Goal: Navigation & Orientation: Understand site structure

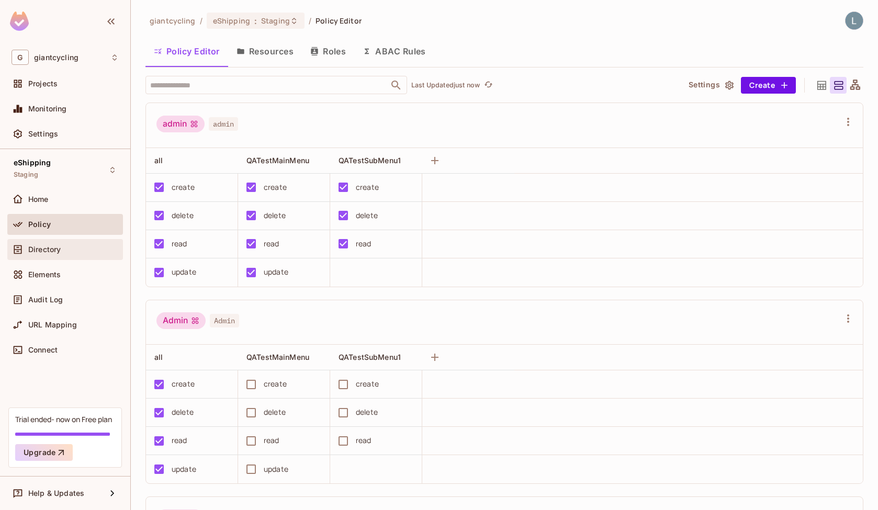
click at [91, 251] on div "Directory" at bounding box center [73, 249] width 91 height 8
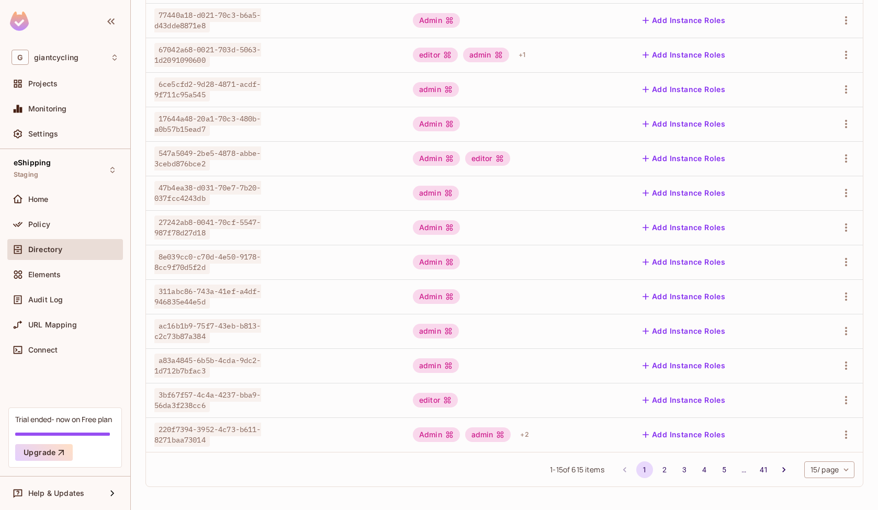
scroll to position [221, 0]
click at [205, 426] on span "220f7394-3952-4c73-b611-8271baa73014" at bounding box center [207, 435] width 107 height 24
click at [192, 483] on div "1 - 15 of 615 items 1 2 3 4 5 … 41 15 / page ** ​" at bounding box center [504, 469] width 717 height 35
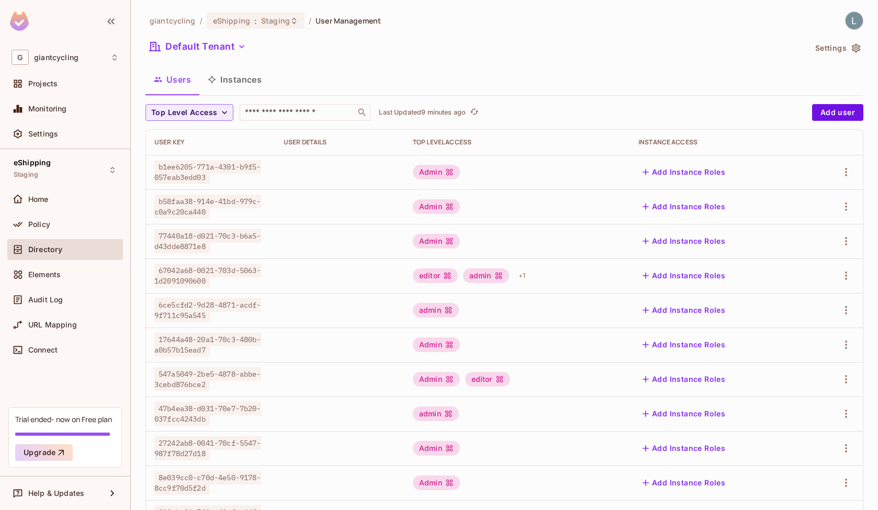
scroll to position [0, 0]
click at [72, 224] on div "Policy" at bounding box center [73, 224] width 91 height 8
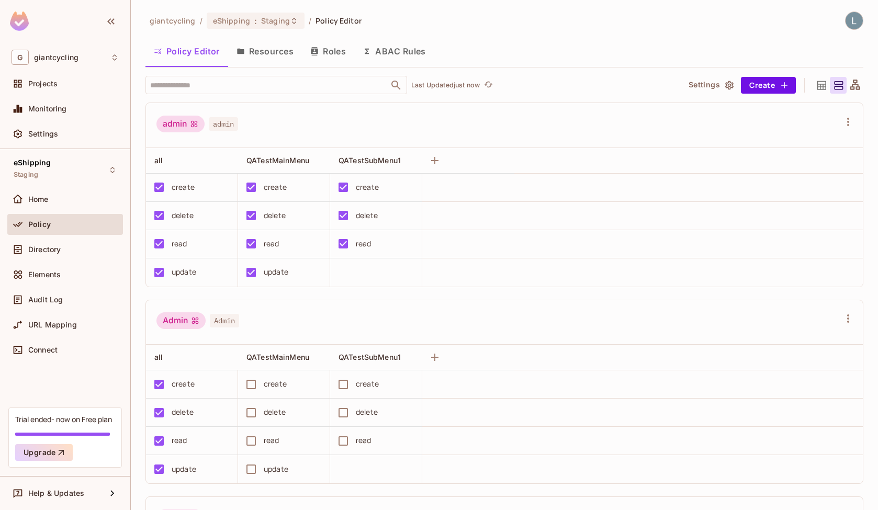
click at [335, 55] on button "Roles" at bounding box center [328, 51] width 52 height 26
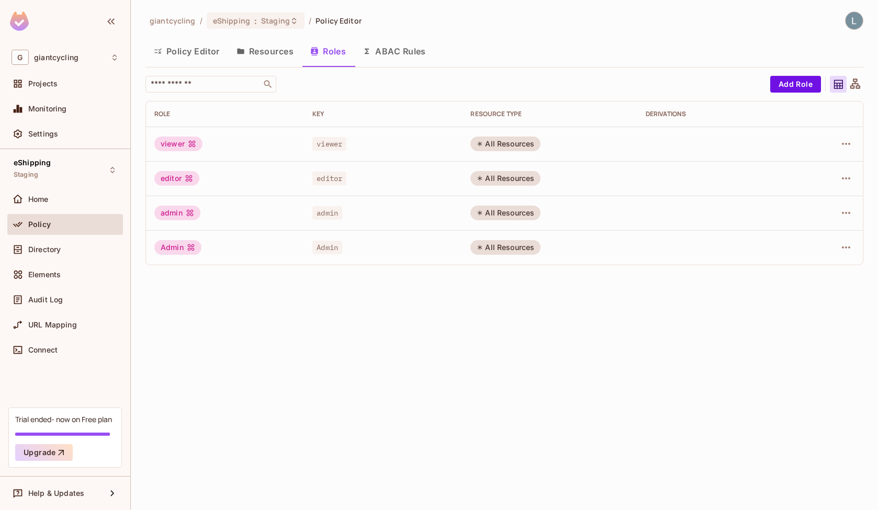
click at [270, 49] on button "Resources" at bounding box center [265, 51] width 74 height 26
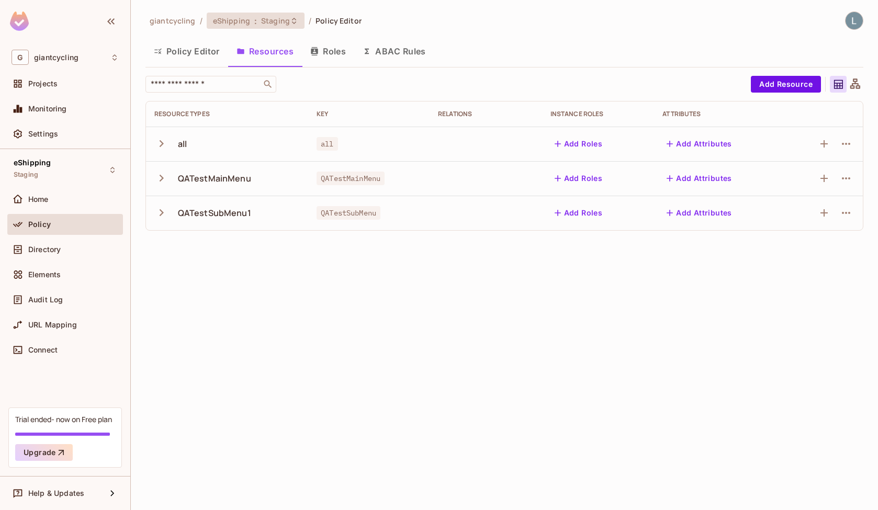
click at [279, 28] on div "eShipping : Staging" at bounding box center [256, 21] width 98 height 16
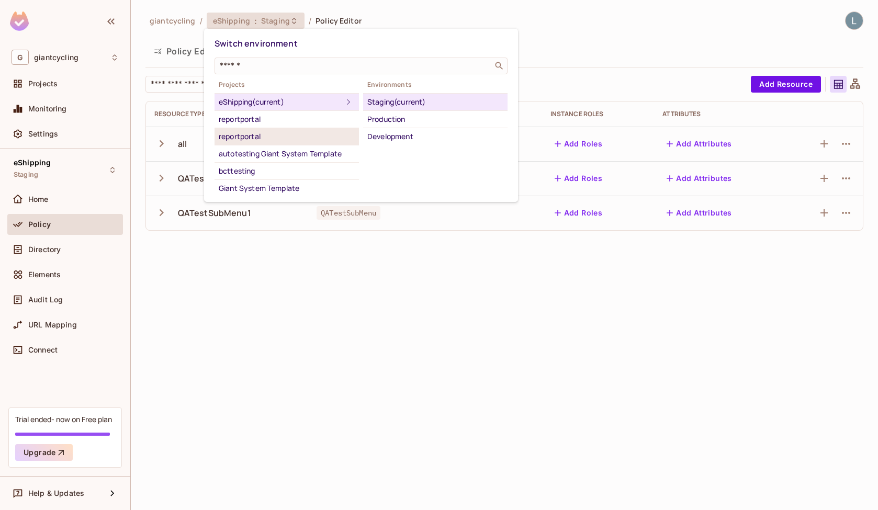
click at [276, 141] on div "reportportal" at bounding box center [287, 136] width 136 height 13
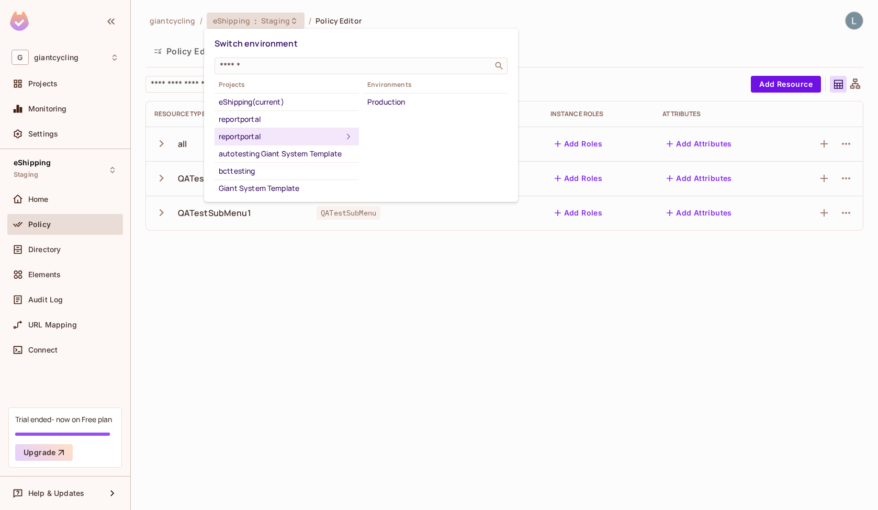
click at [292, 132] on div "reportportal" at bounding box center [280, 136] width 123 height 13
click at [297, 128] on li "reportportal" at bounding box center [287, 119] width 144 height 17
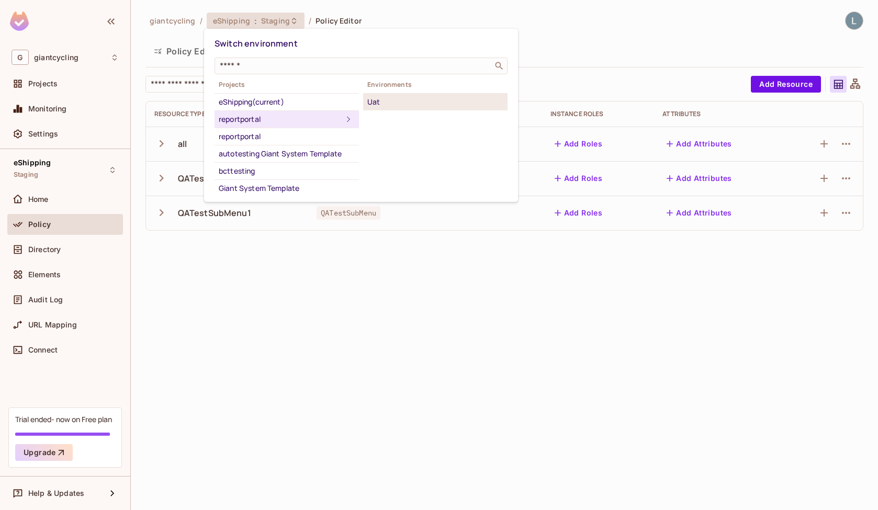
click at [390, 104] on div "Uat" at bounding box center [435, 102] width 136 height 13
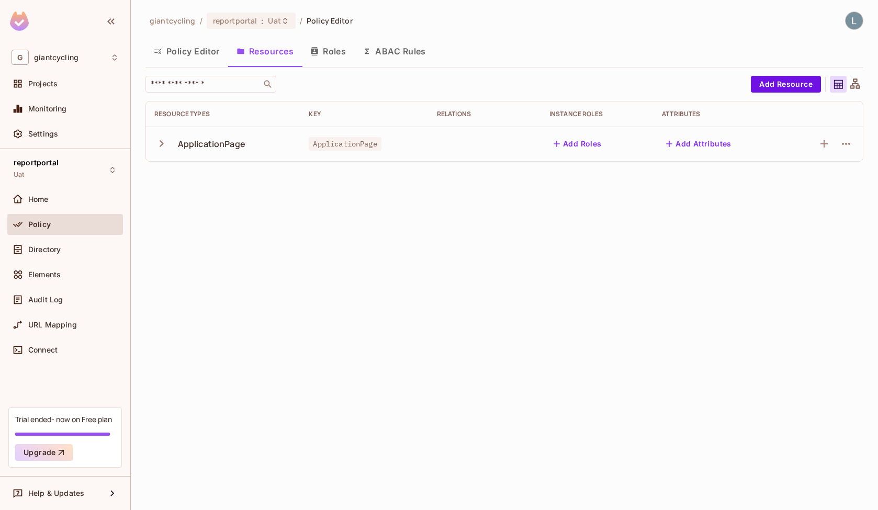
click at [340, 51] on button "Roles" at bounding box center [328, 51] width 52 height 26
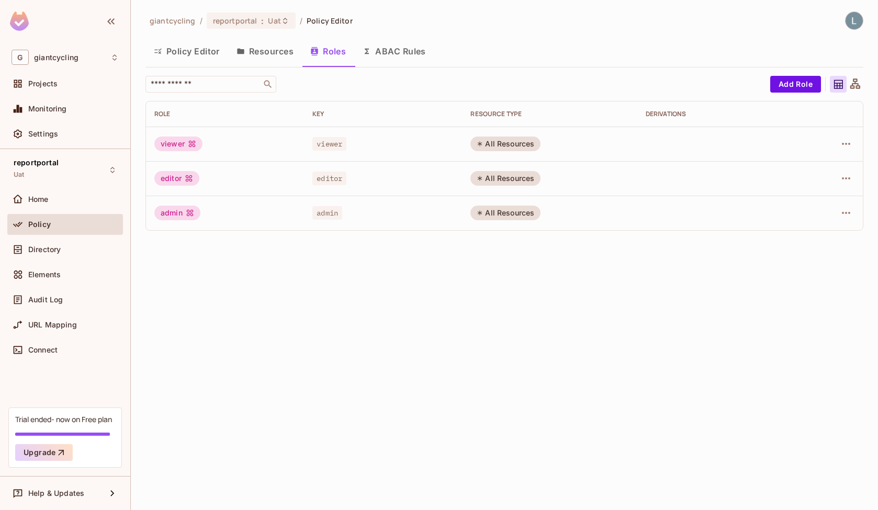
click at [186, 43] on button "Policy Editor" at bounding box center [186, 51] width 83 height 26
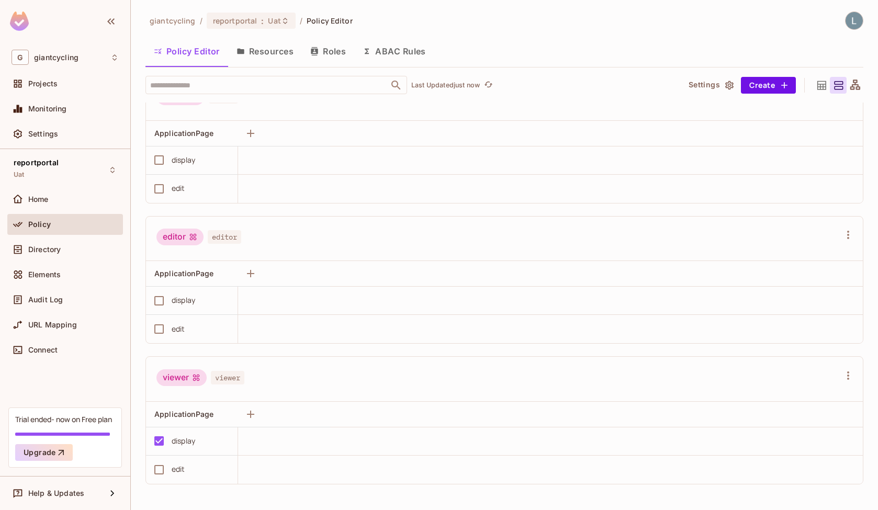
scroll to position [27, 0]
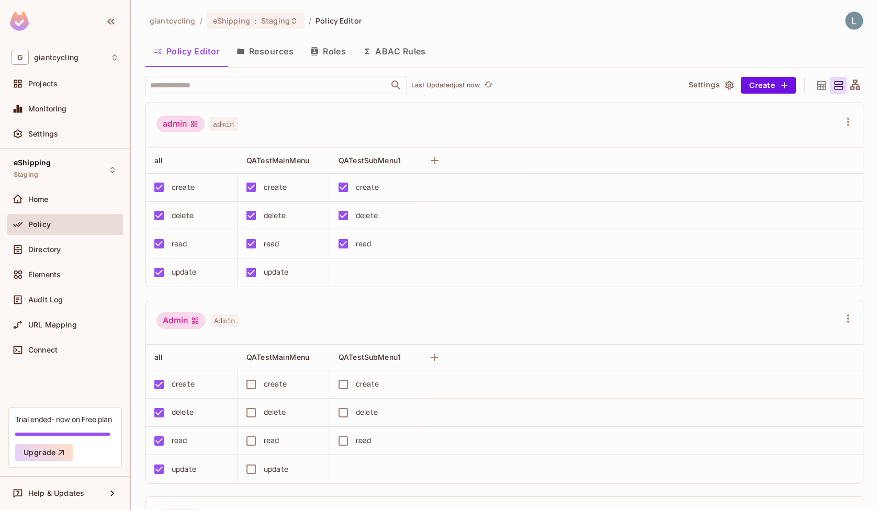
click at [333, 52] on button "Roles" at bounding box center [328, 51] width 52 height 26
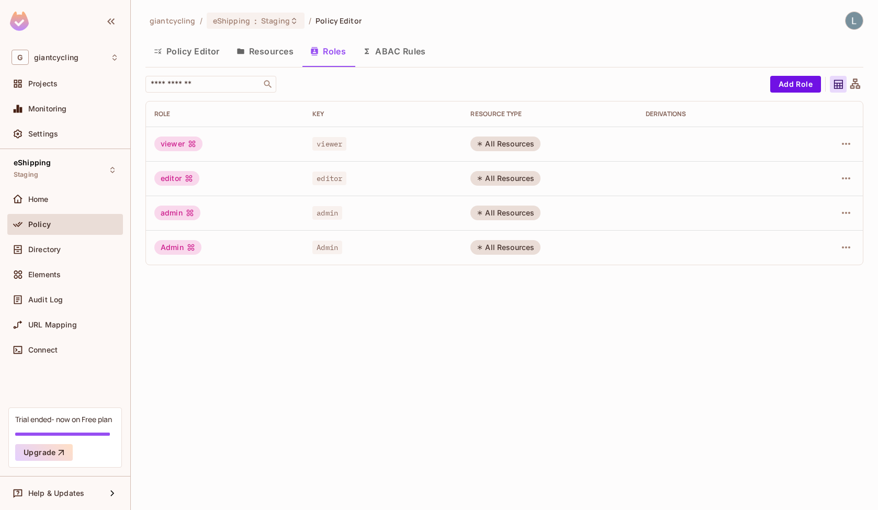
click at [264, 60] on button "Resources" at bounding box center [265, 51] width 74 height 26
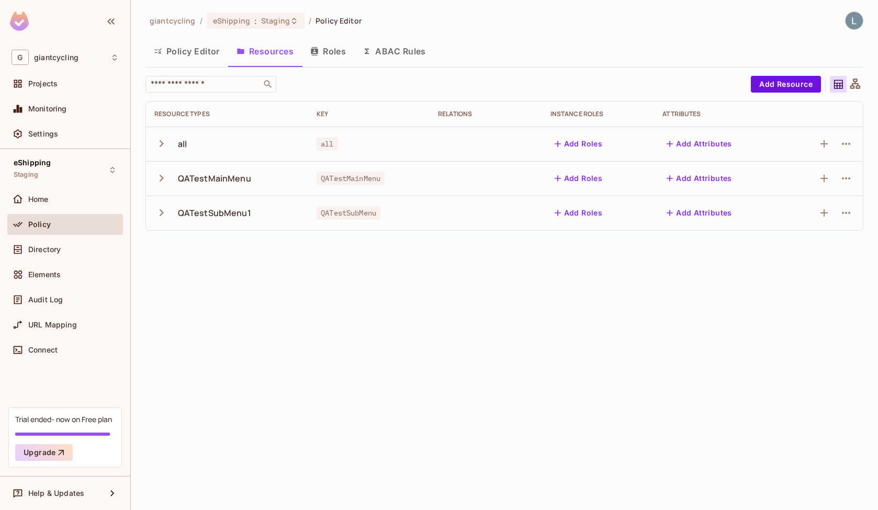
click at [325, 53] on button "Roles" at bounding box center [328, 51] width 52 height 26
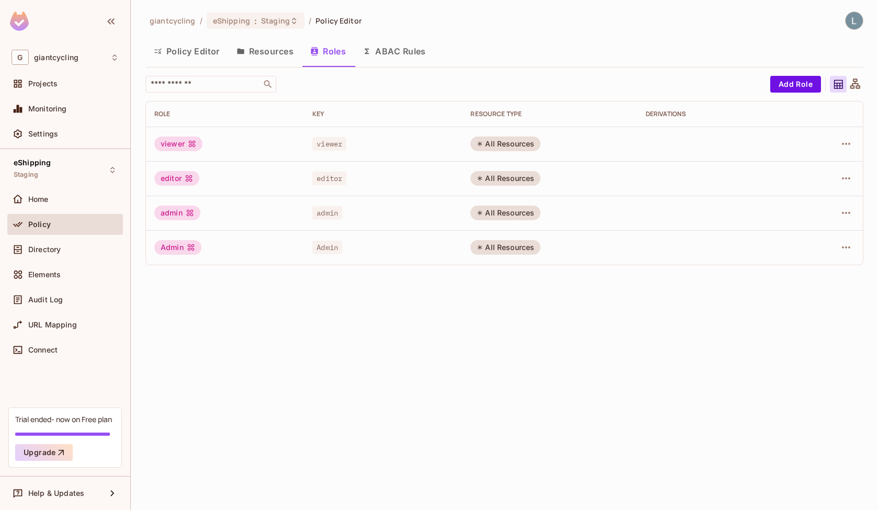
click at [193, 60] on button "Policy Editor" at bounding box center [186, 51] width 83 height 26
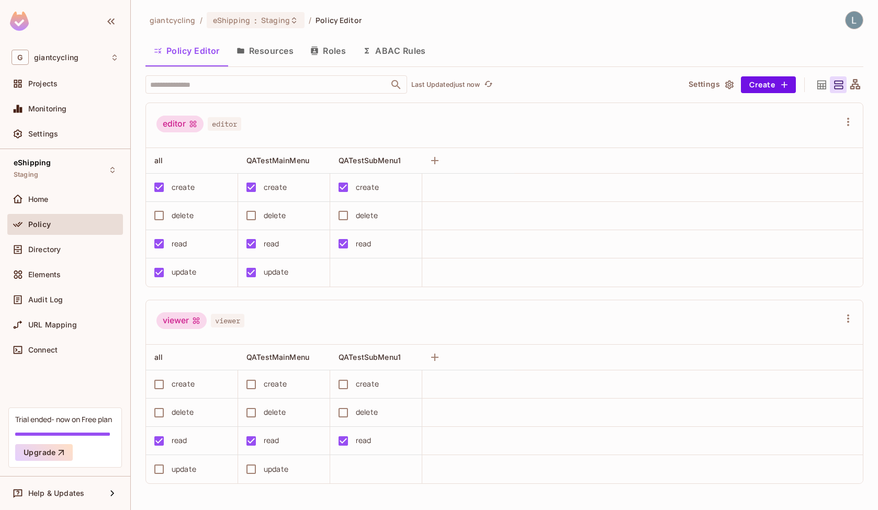
scroll to position [393, 0]
